Goal: Transaction & Acquisition: Purchase product/service

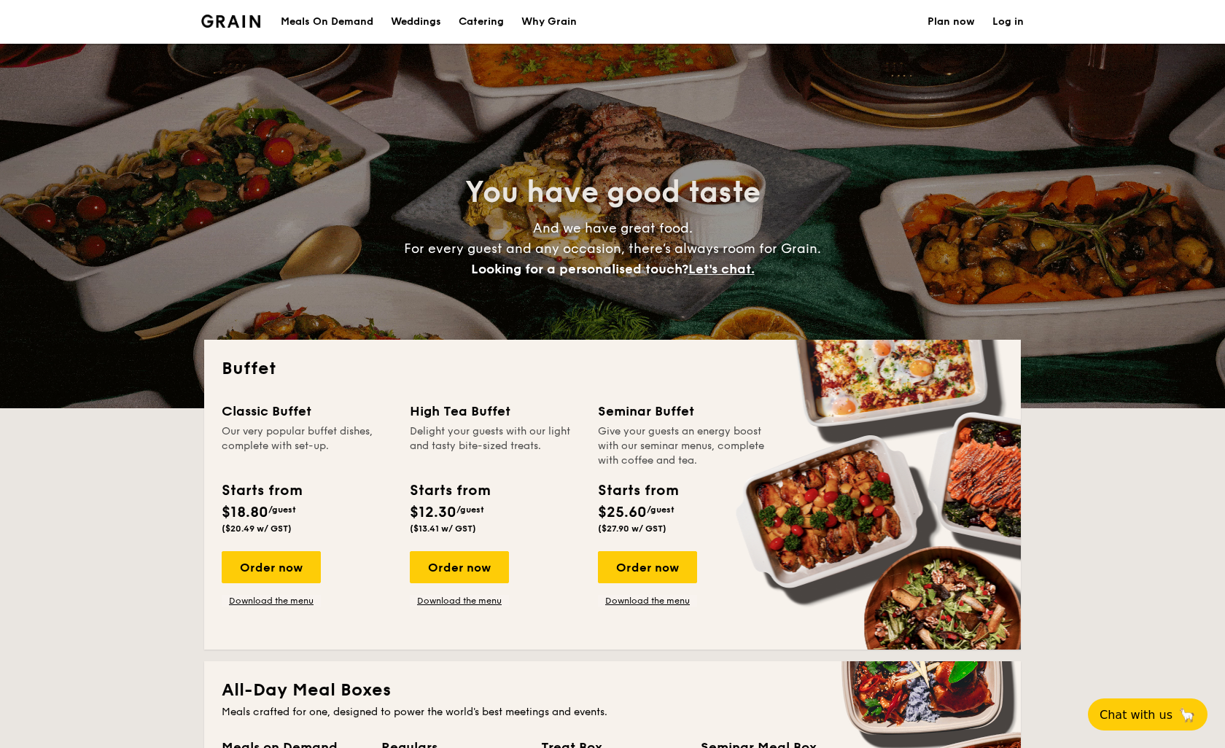
select select
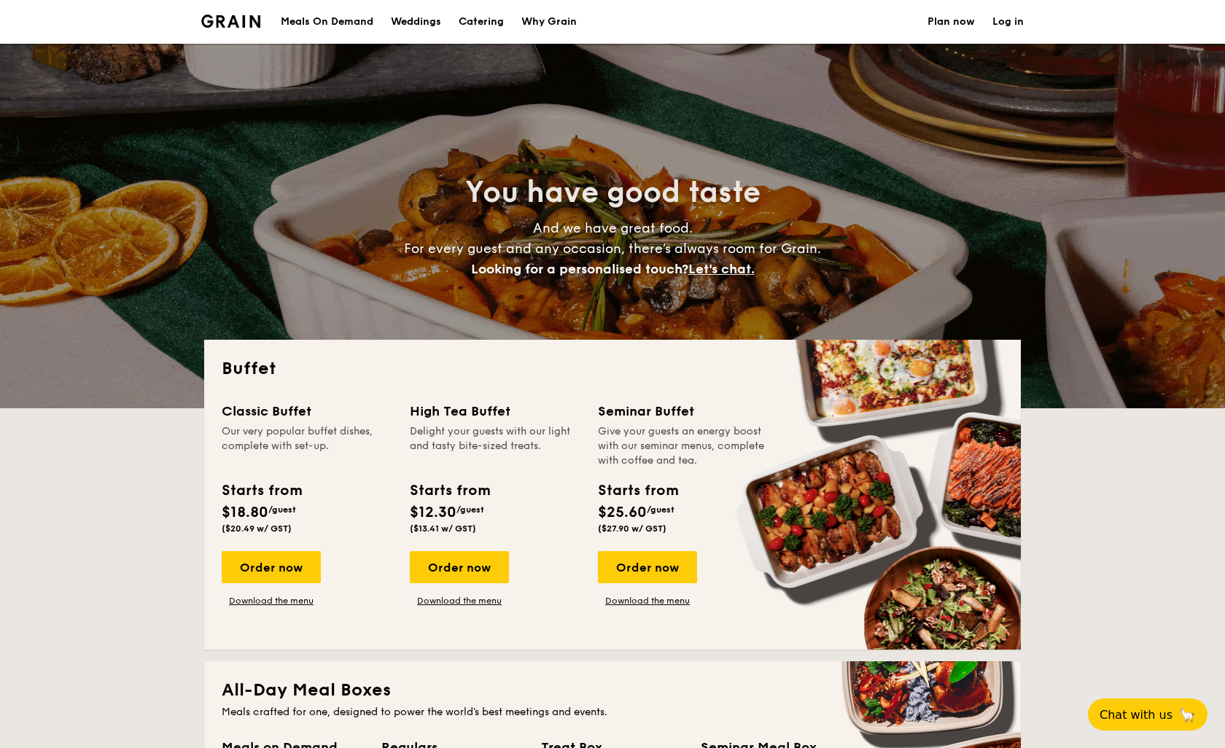
scroll to position [242, 0]
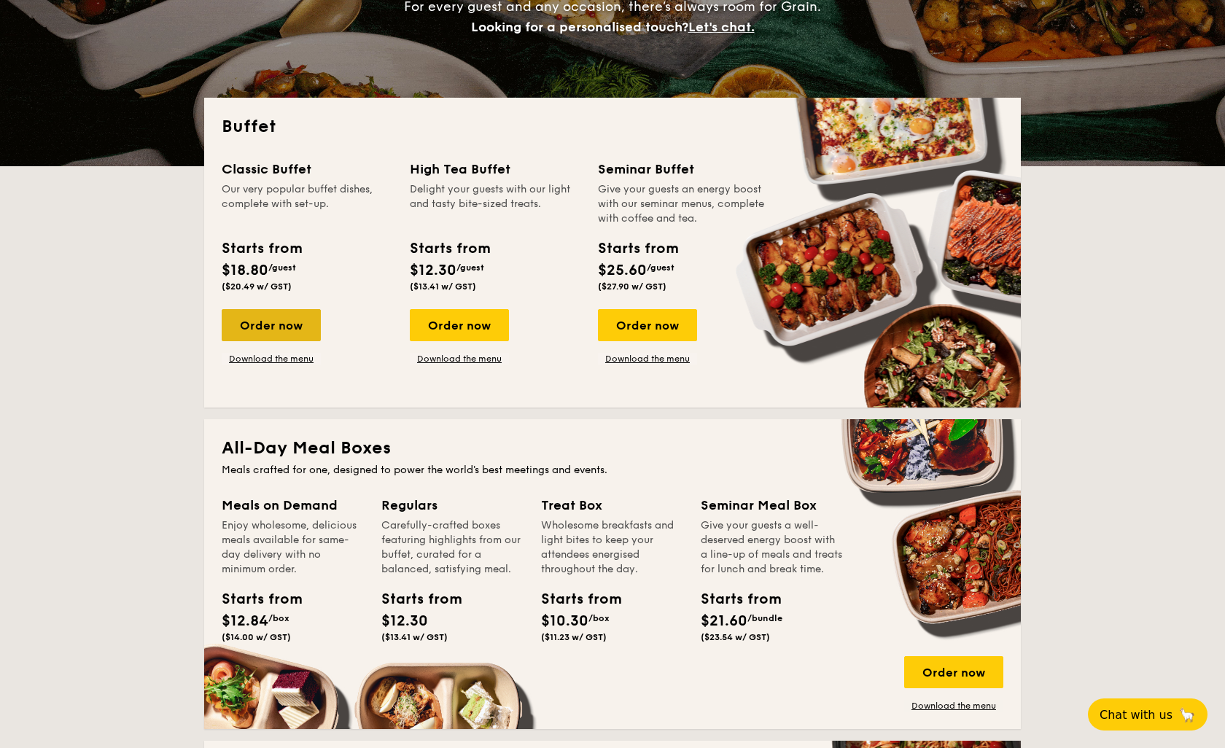
click at [273, 319] on div "Order now" at bounding box center [271, 325] width 99 height 32
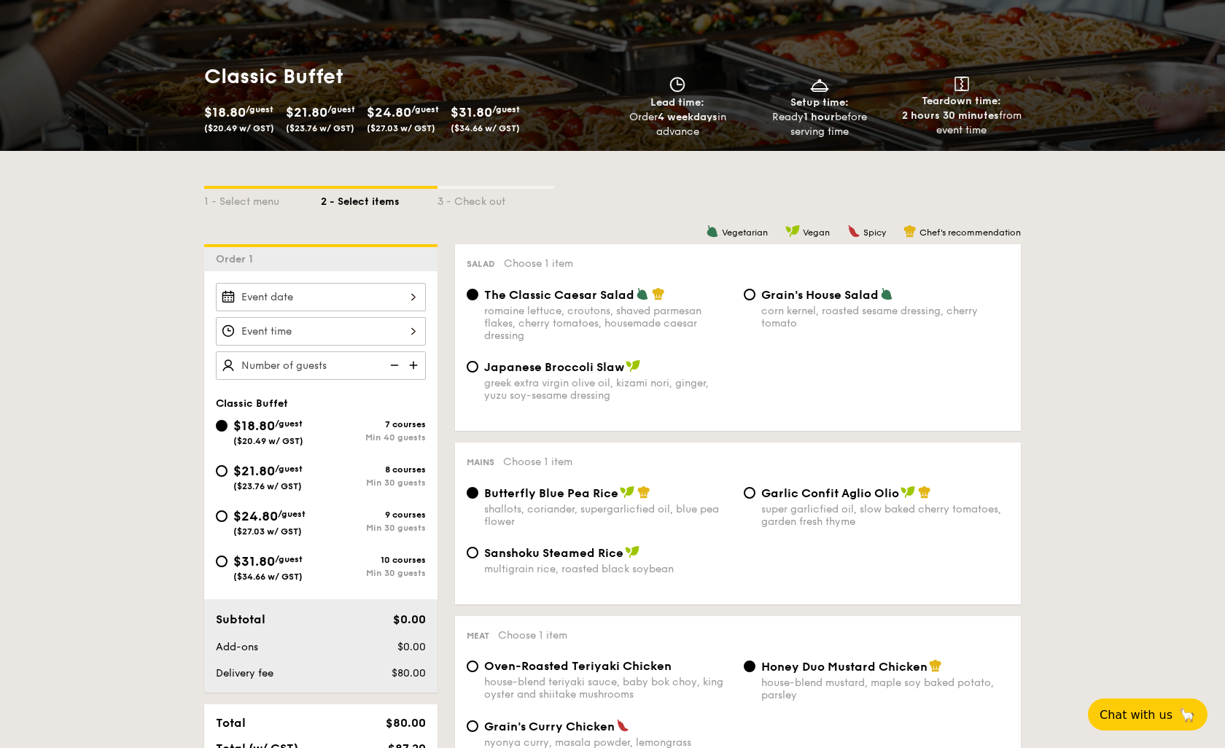
scroll to position [160, 0]
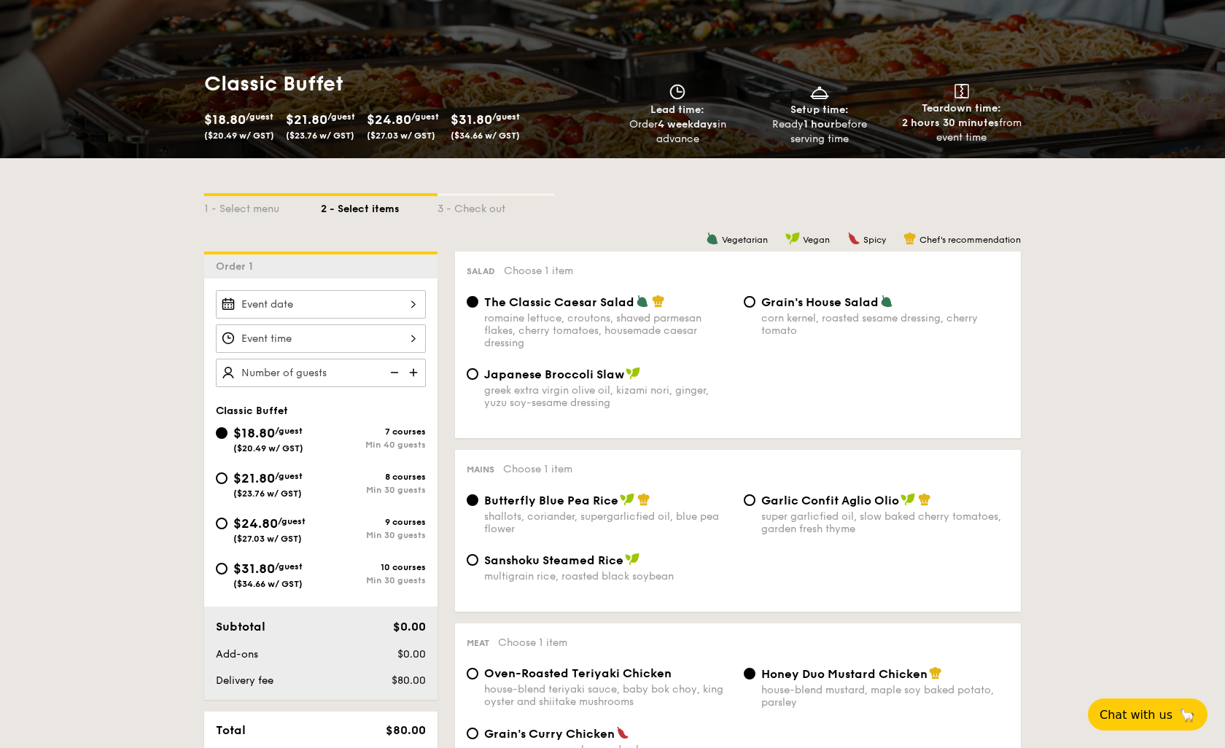
select select
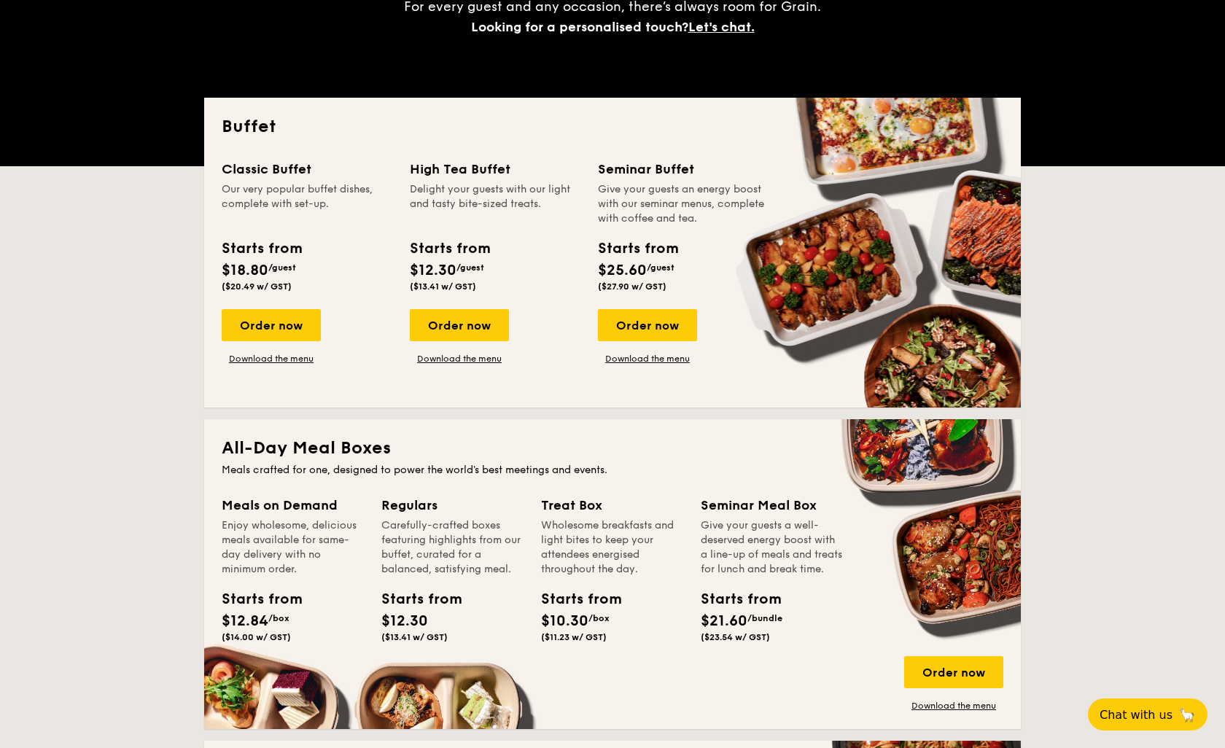
scroll to position [323, 0]
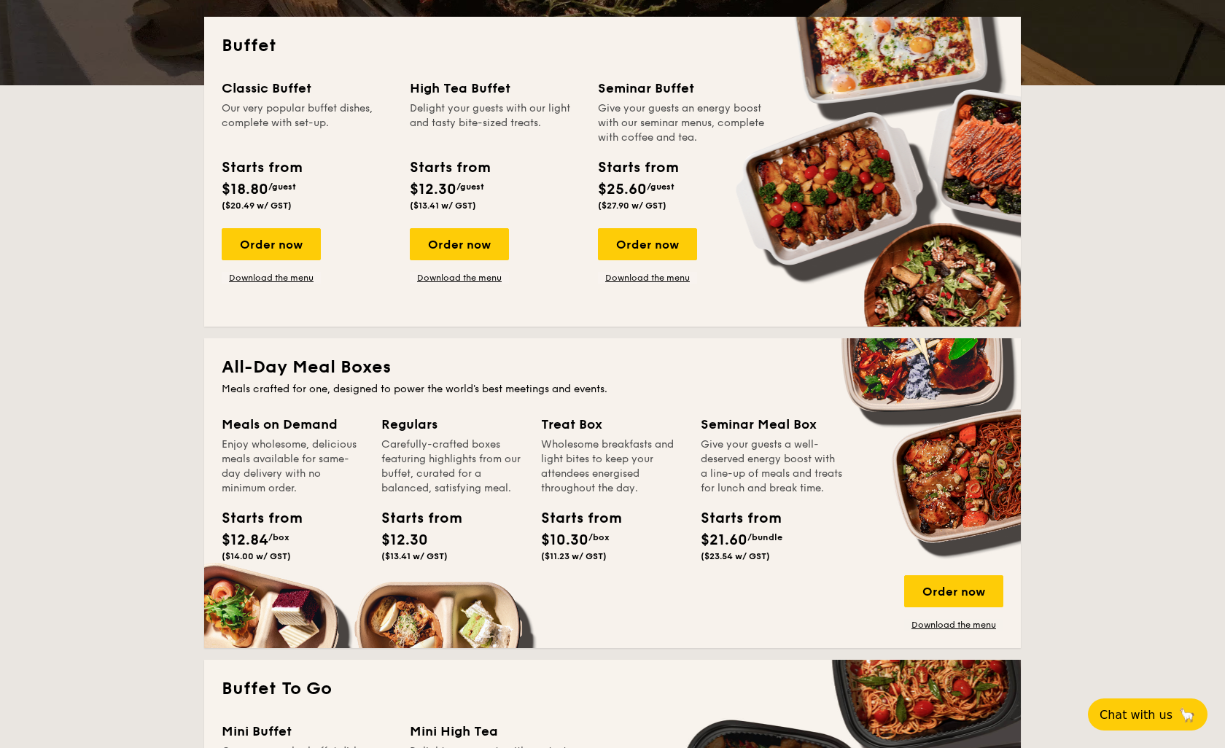
drag, startPoint x: 923, startPoint y: 567, endPoint x: 465, endPoint y: 163, distance: 611.2
click at [465, 163] on div "Starts from" at bounding box center [449, 168] width 79 height 22
click at [267, 247] on div "Order now" at bounding box center [271, 244] width 99 height 32
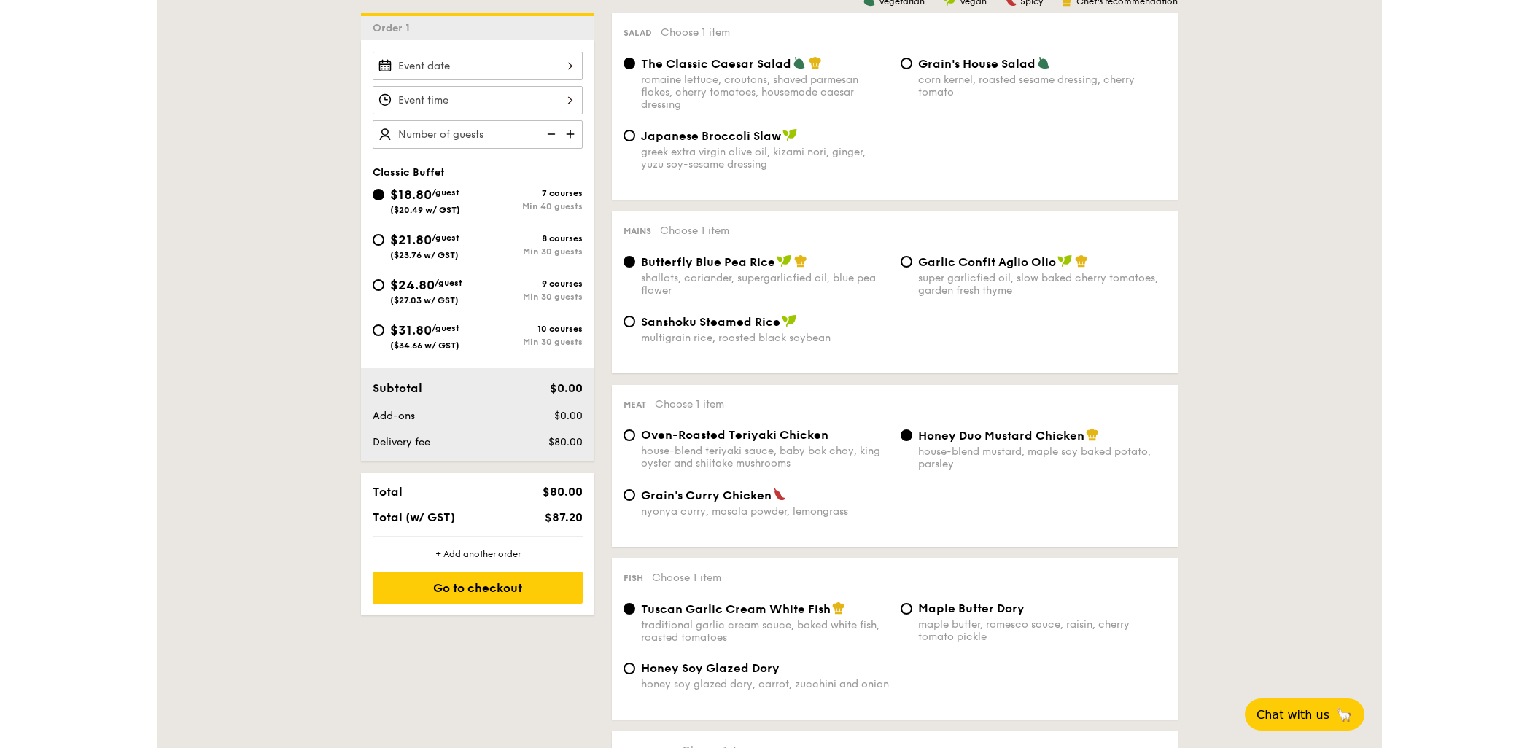
scroll to position [400, 0]
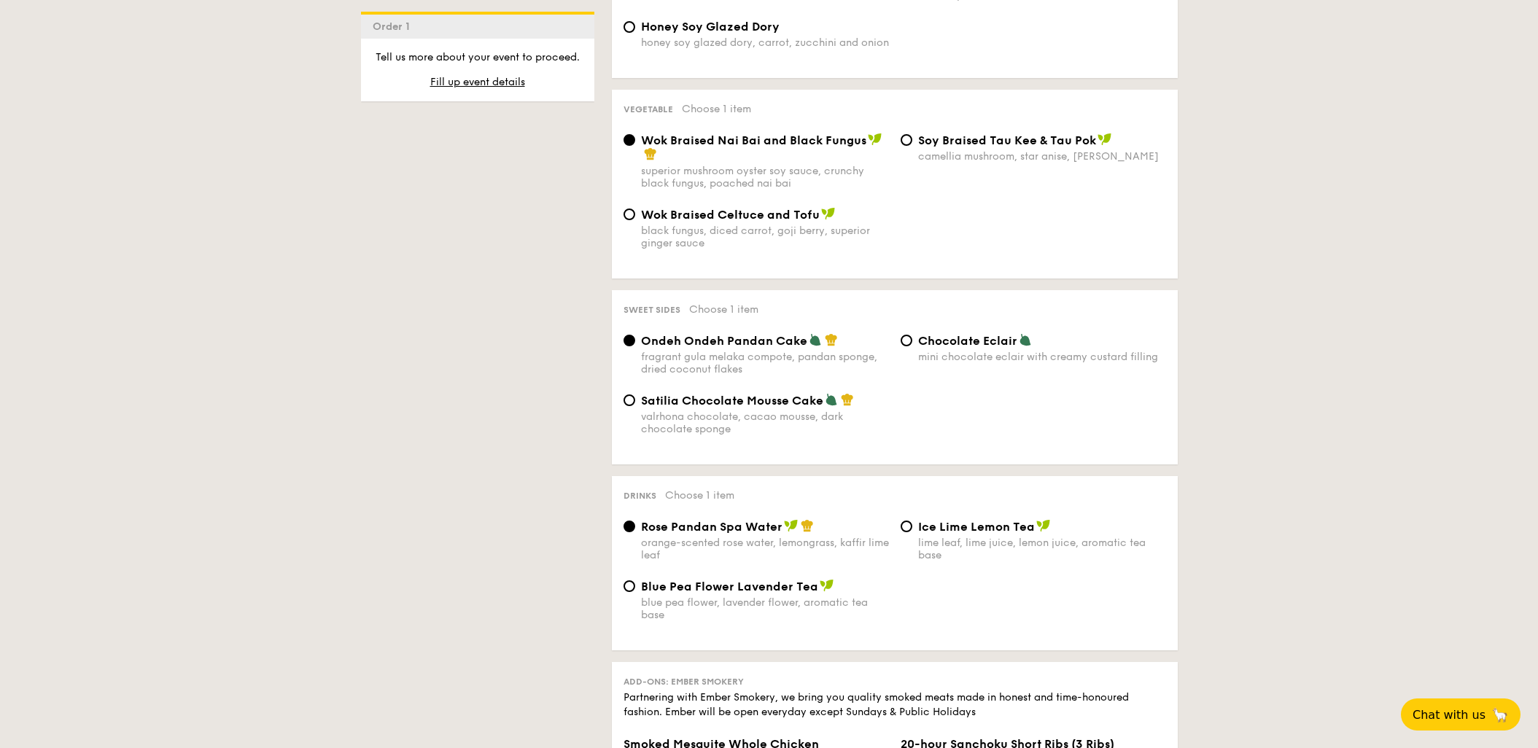
scroll to position [960, 0]
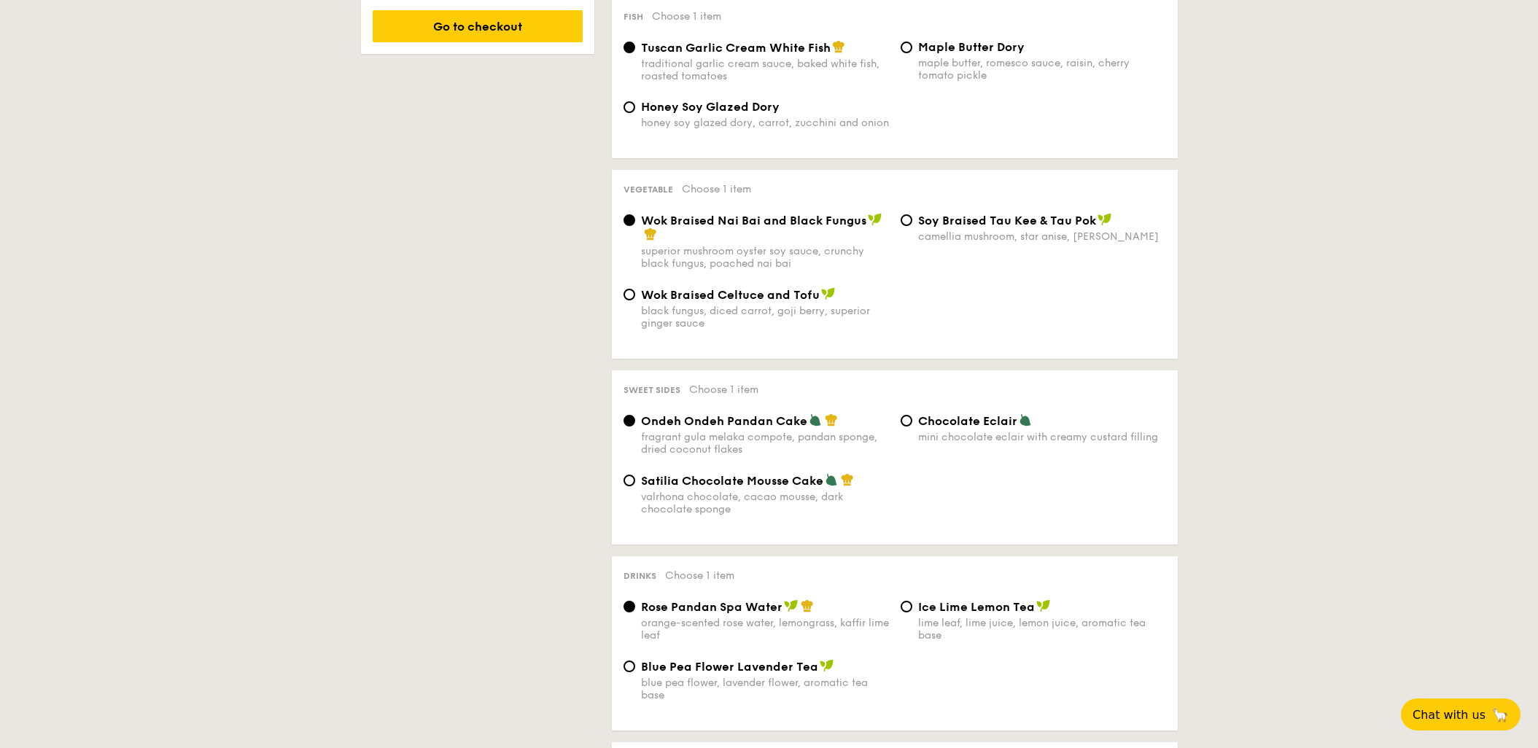
click at [524, 258] on div "1 - Select menu 2 - Select items 3 - Check out Order 1 Classic Buffet $18.80 /g…" at bounding box center [769, 268] width 840 height 1820
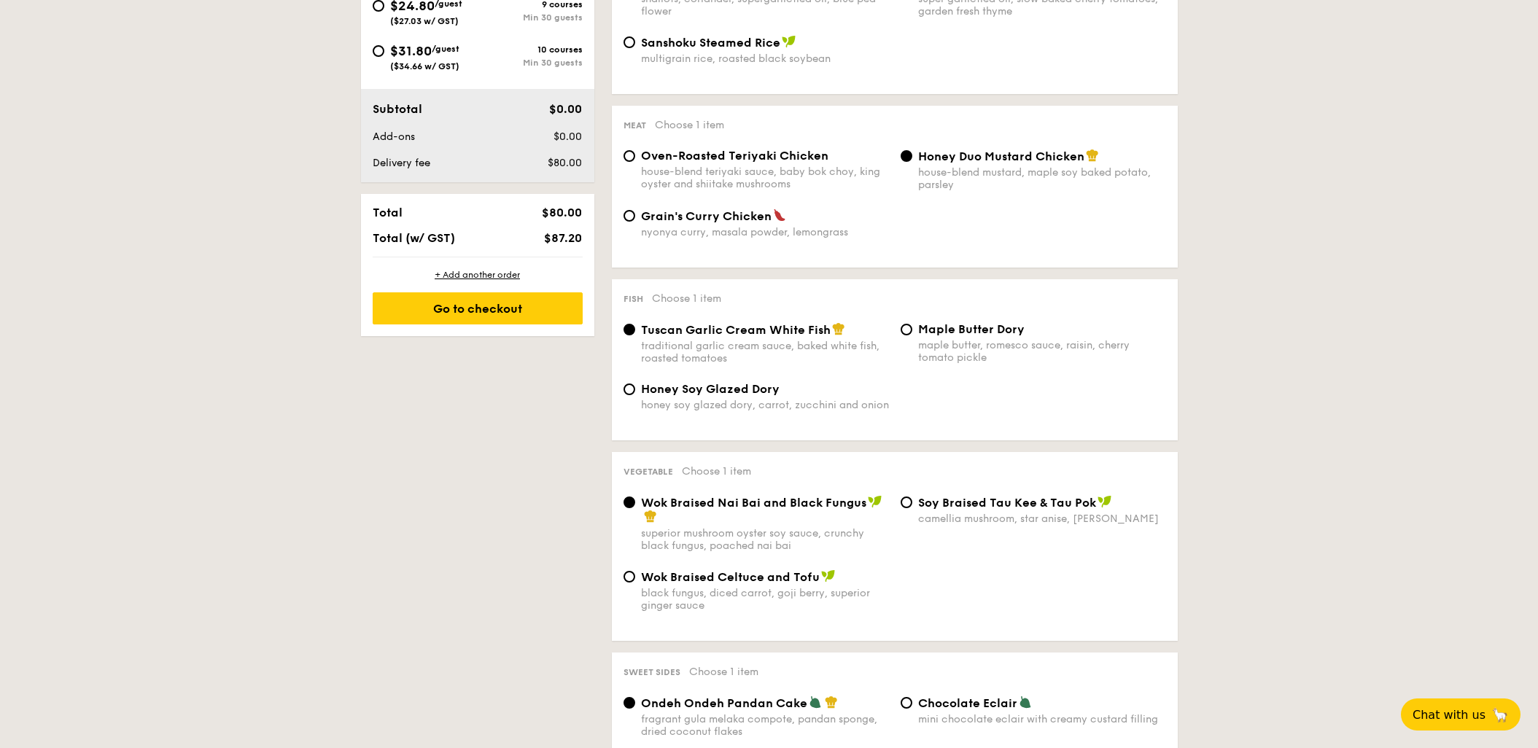
scroll to position [560, 0]
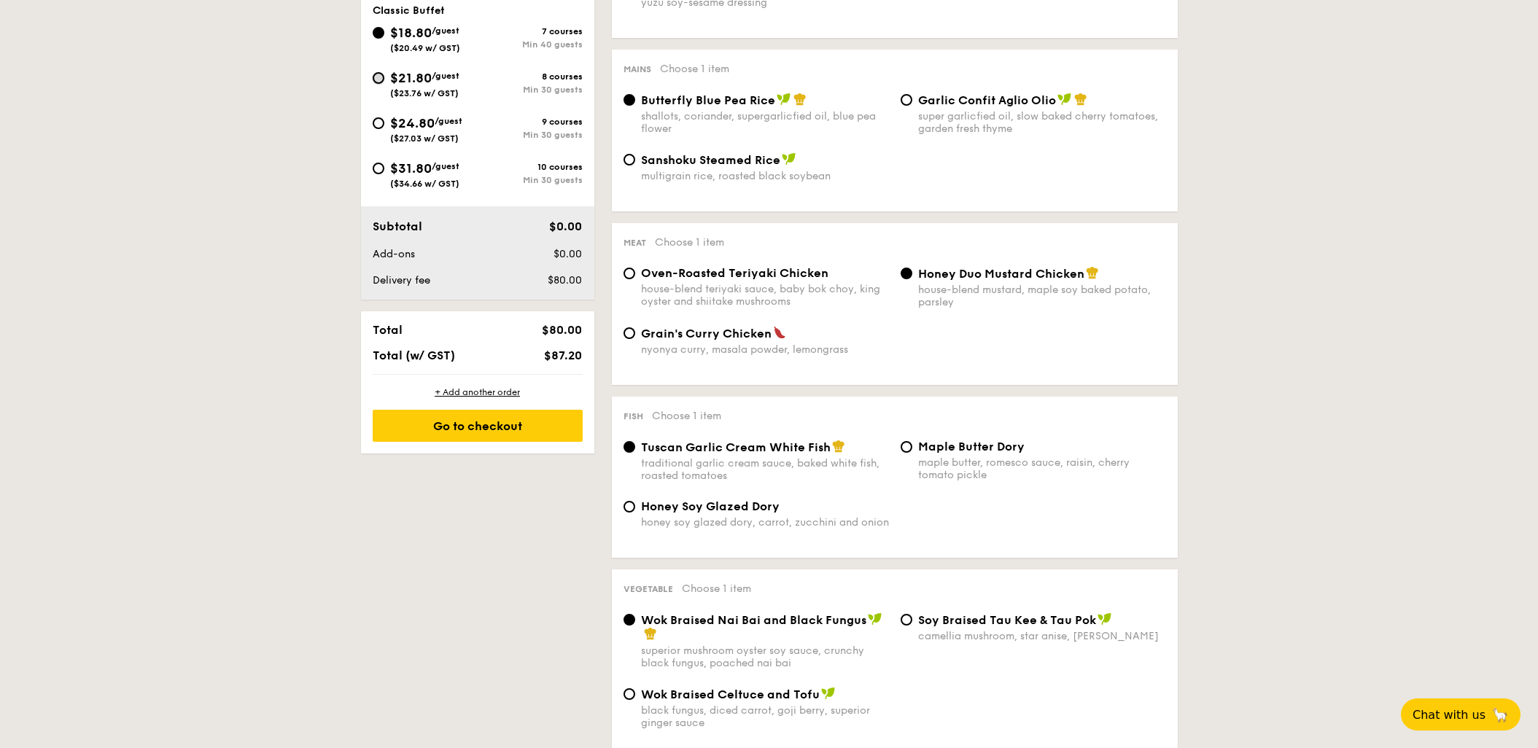
click at [381, 77] on input "$21.80 /guest ($23.76 w/ GST) 8 courses Min 30 guests" at bounding box center [379, 78] width 12 height 12
radio input "true"
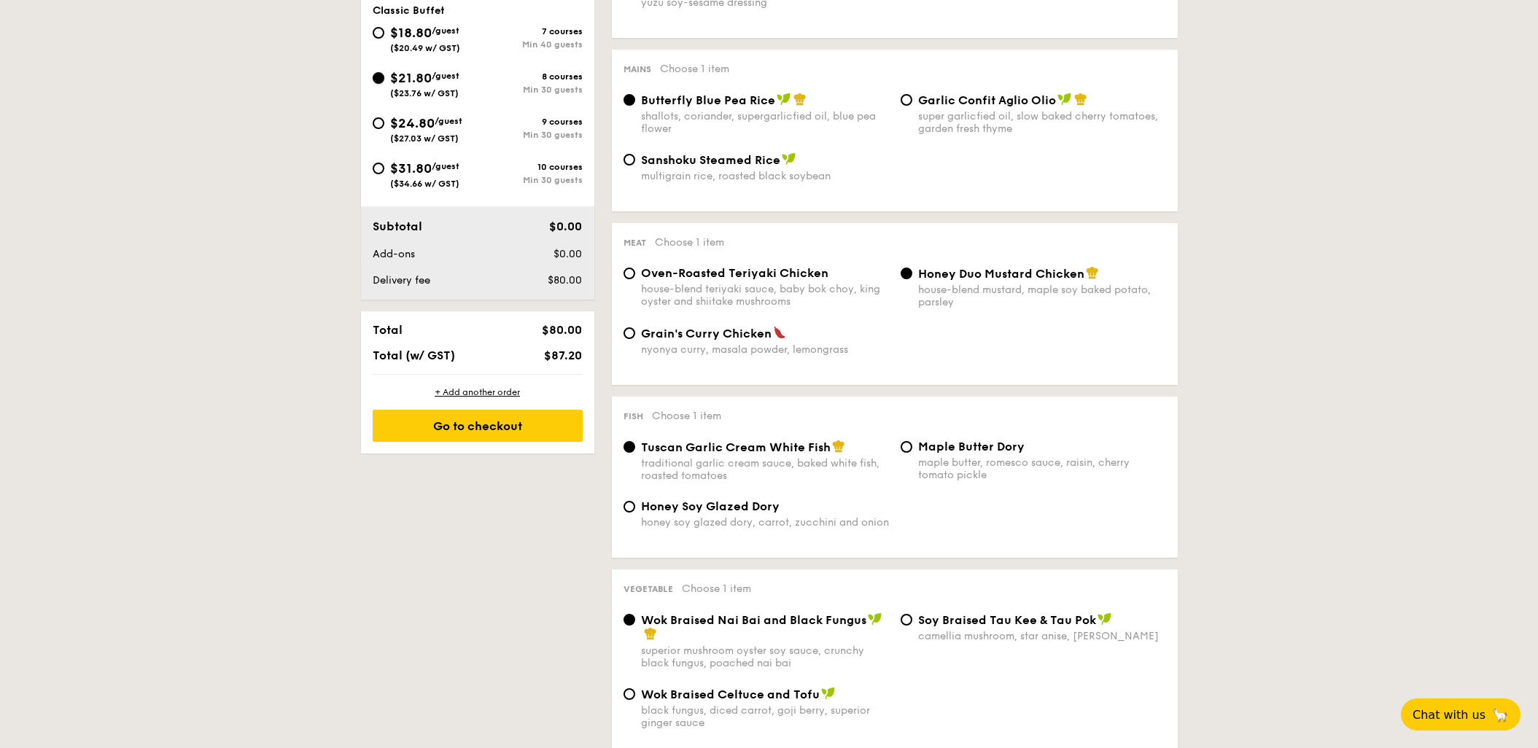
radio input "true"
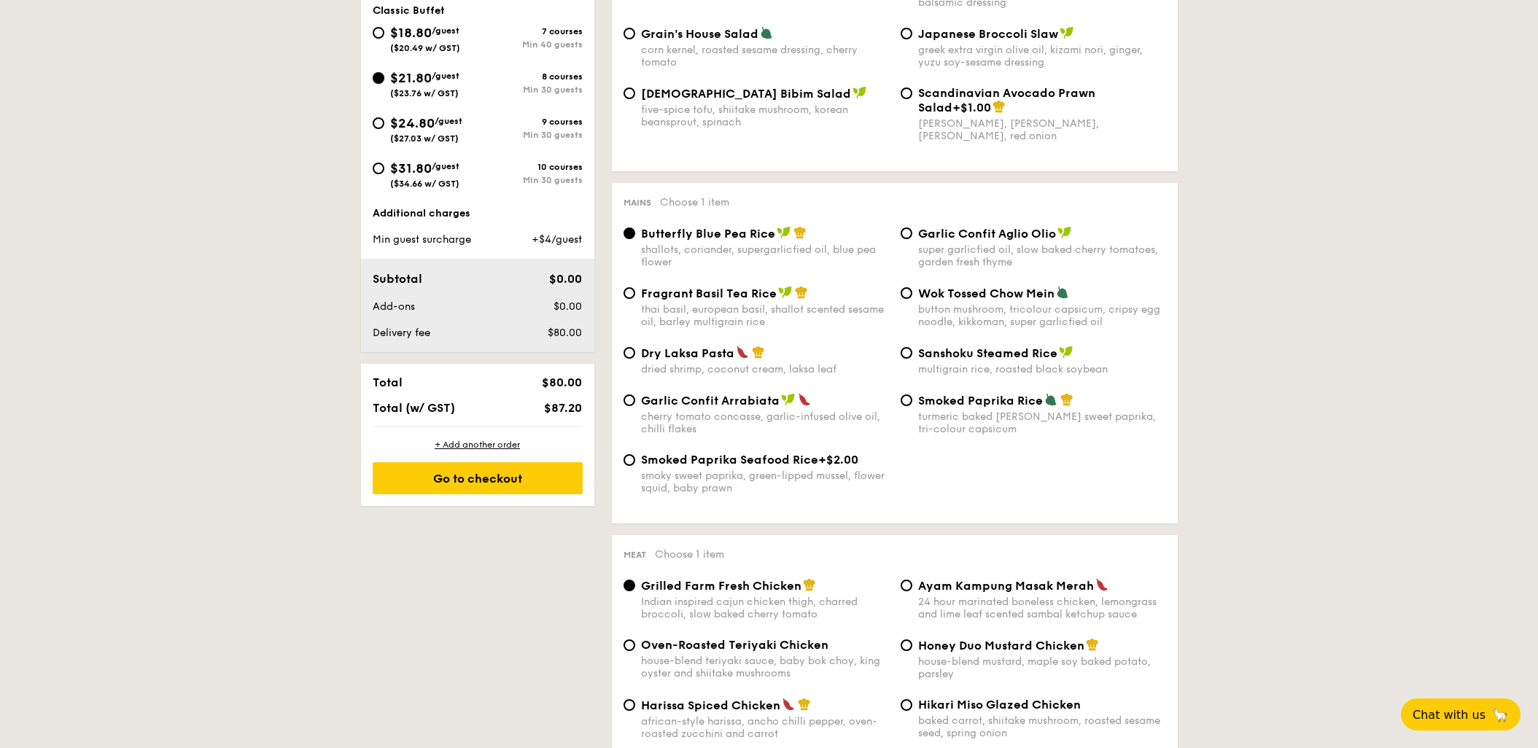
click at [379, 77] on input "$21.80 /guest ($23.76 w/ GST) 8 courses Min 30 guests" at bounding box center [379, 78] width 12 height 12
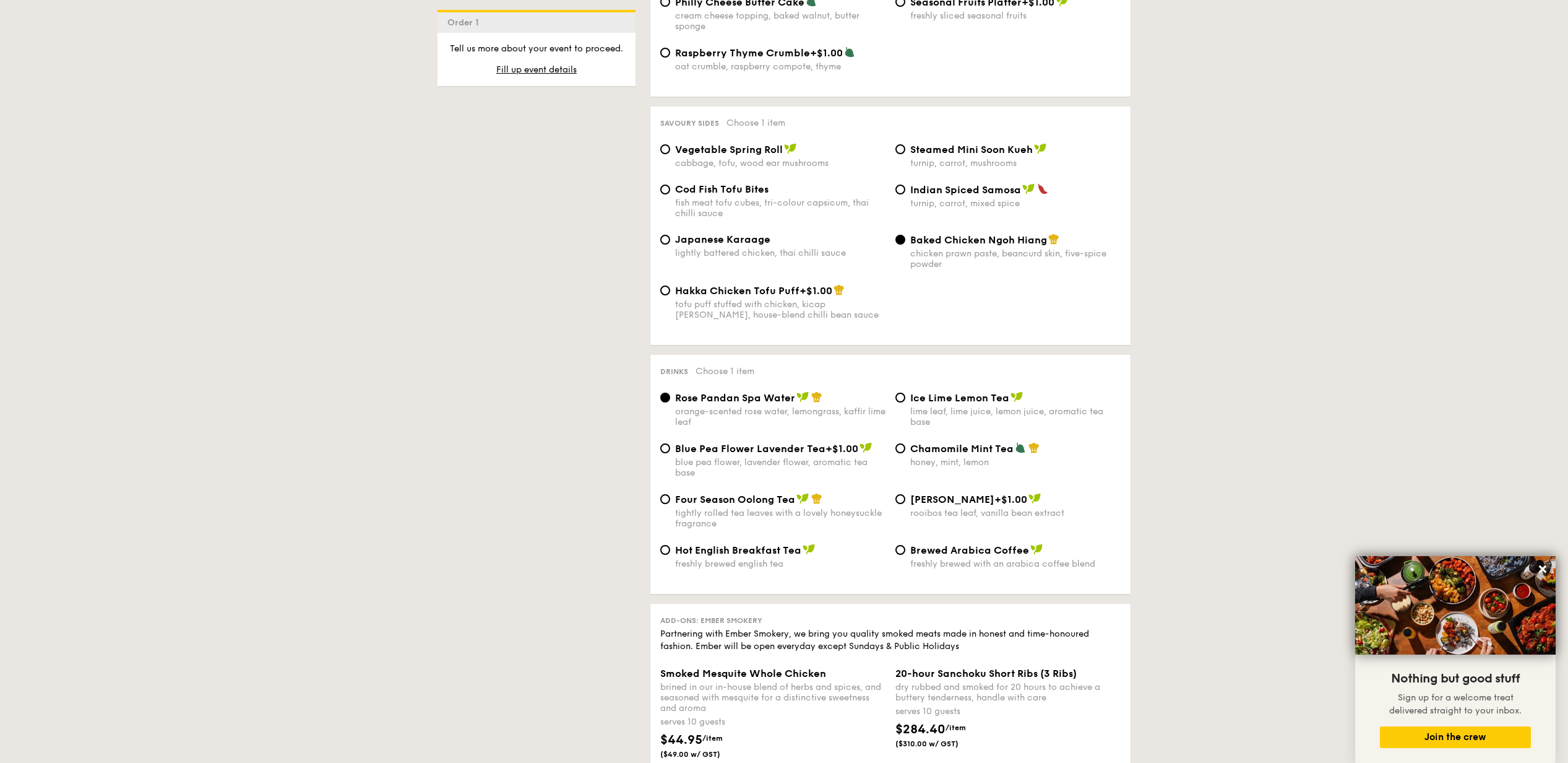
scroll to position [2066, 0]
